Goal: Navigation & Orientation: Find specific page/section

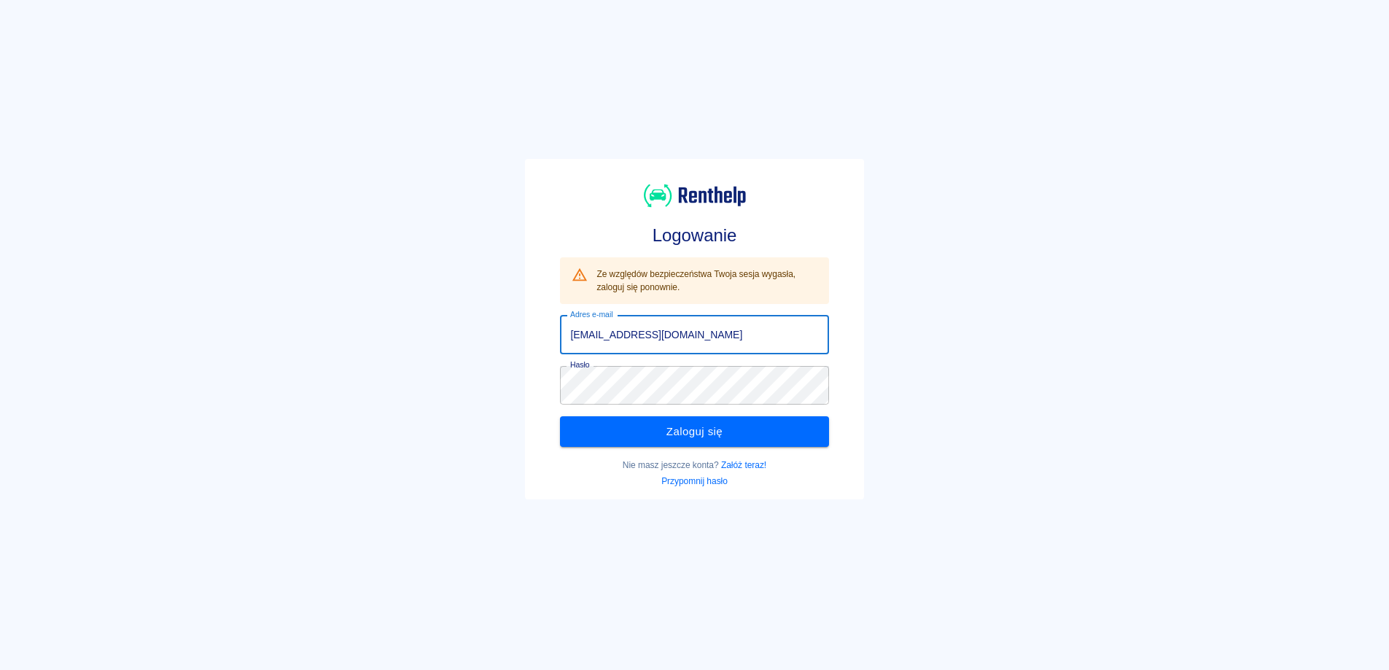
drag, startPoint x: 488, startPoint y: 435, endPoint x: 519, endPoint y: 428, distance: 32.2
click at [493, 433] on div "Logowanie Ze względów bezpieczeństwa Twoja sesja wygasła, zaloguj się ponownie.…" at bounding box center [688, 323] width 1401 height 670
drag, startPoint x: 684, startPoint y: 337, endPoint x: 707, endPoint y: 353, distance: 27.7
click at [684, 337] on input "[EMAIL_ADDRESS][DOMAIN_NAME]" at bounding box center [694, 335] width 268 height 39
type input "[EMAIL_ADDRESS][DOMAIN_NAME]"
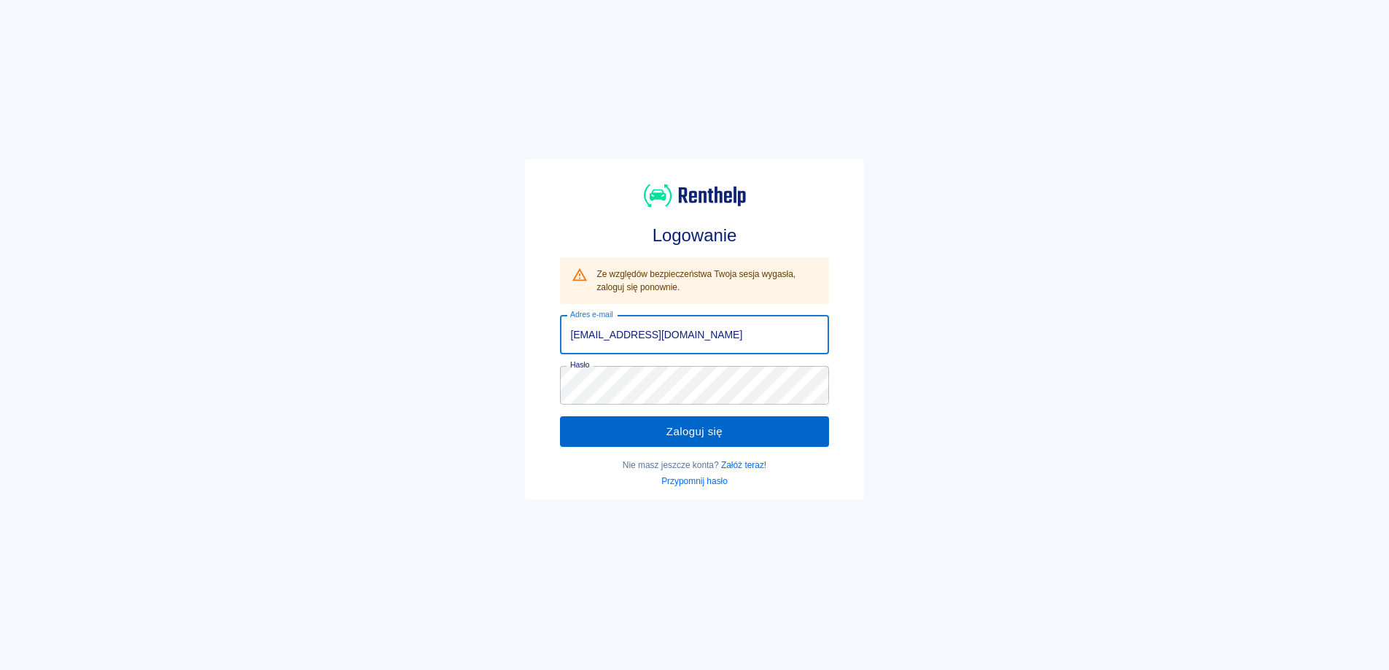
click at [663, 435] on button "Zaloguj się" at bounding box center [694, 431] width 268 height 31
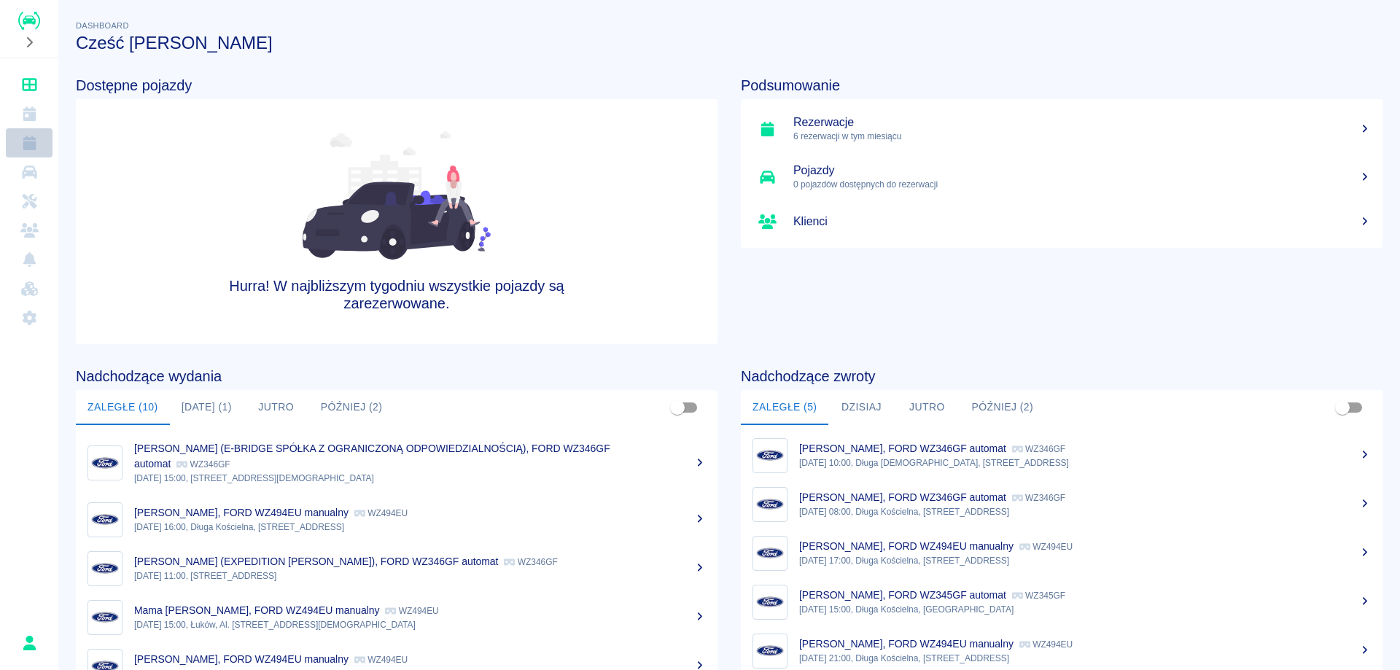
click at [26, 128] on link "Rezerwacje" at bounding box center [29, 142] width 47 height 29
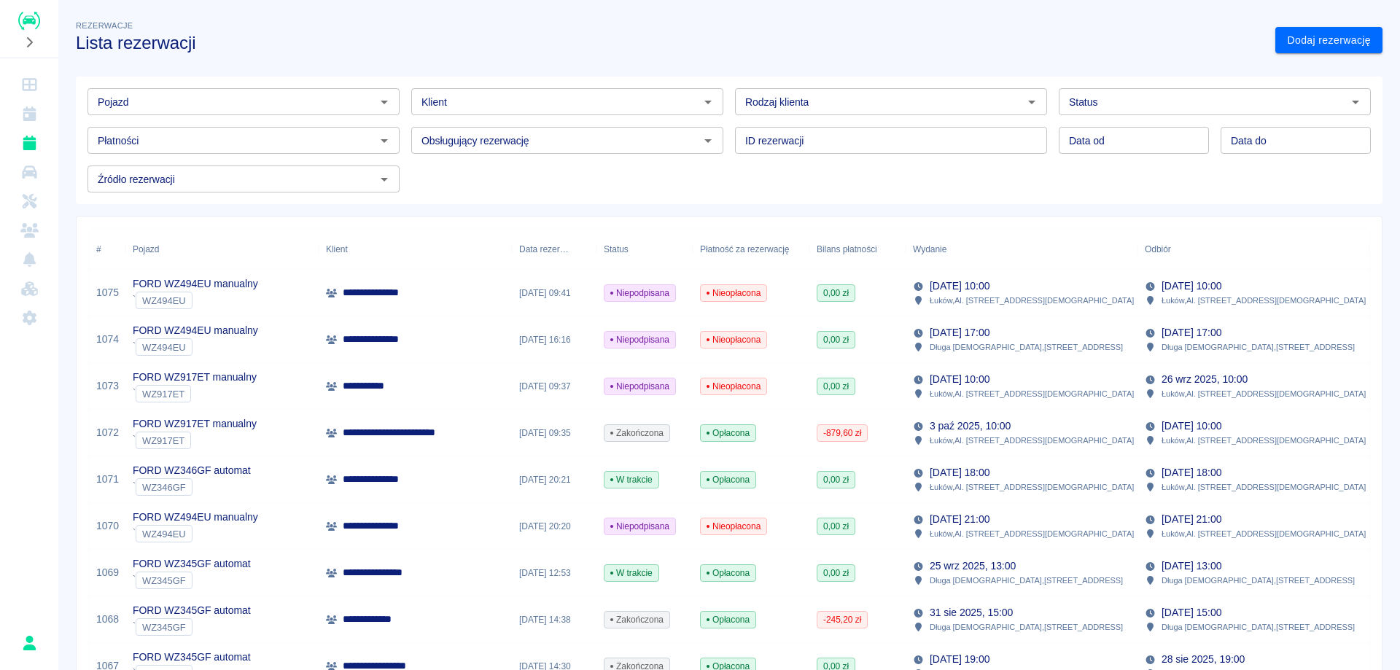
click at [22, 113] on icon "Kalendarz" at bounding box center [29, 113] width 18 height 15
